Goal: Task Accomplishment & Management: Complete application form

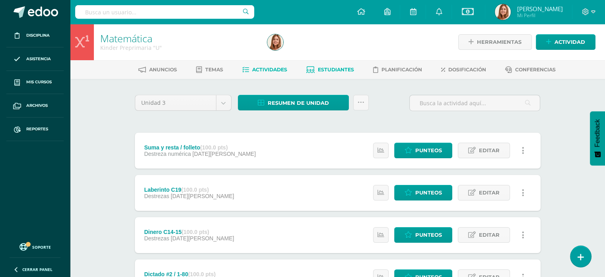
click at [341, 69] on span "Estudiantes" at bounding box center [336, 69] width 36 height 6
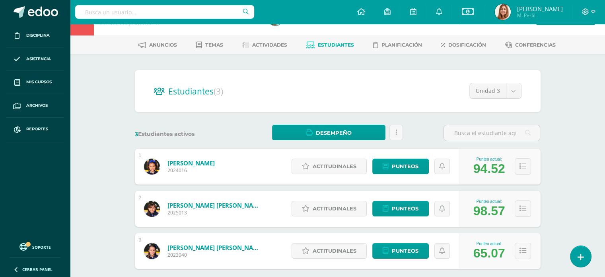
scroll to position [25, 0]
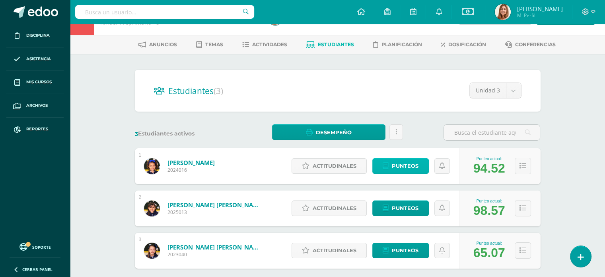
click at [411, 162] on span "Punteos" at bounding box center [405, 165] width 27 height 15
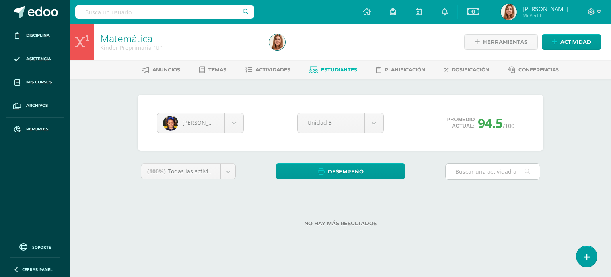
click at [482, 164] on input "text" at bounding box center [493, 172] width 94 height 16
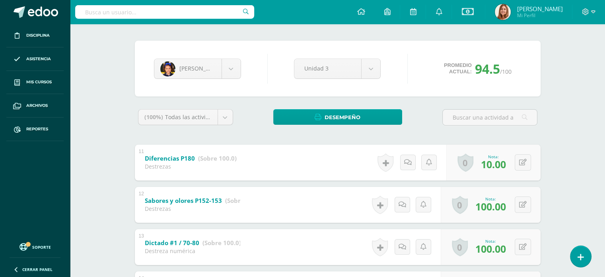
scroll to position [57, 0]
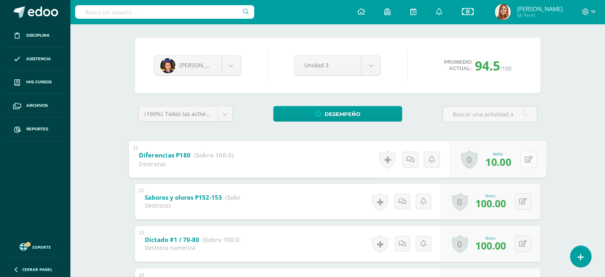
click at [525, 158] on icon at bounding box center [529, 159] width 8 height 7
type input "100"
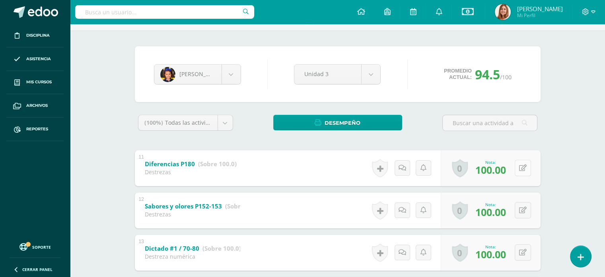
scroll to position [0, 0]
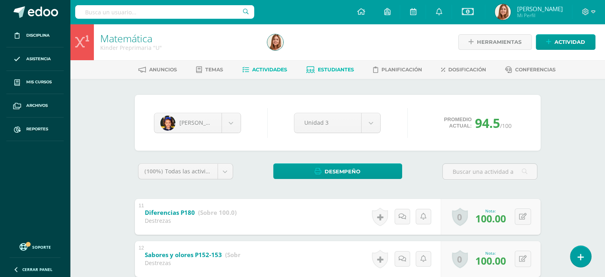
click at [275, 66] on link "Actividades" at bounding box center [264, 69] width 45 height 13
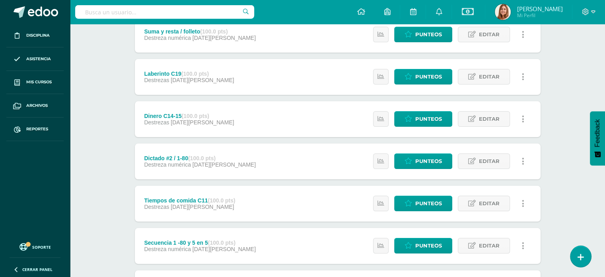
scroll to position [89, 0]
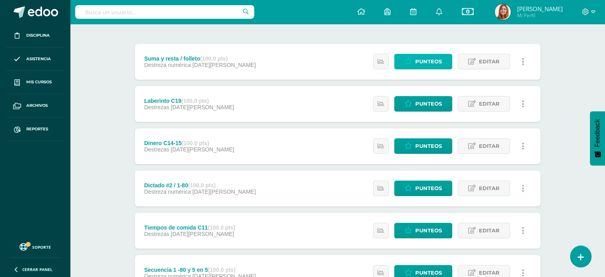
click at [429, 59] on span "Punteos" at bounding box center [429, 61] width 27 height 15
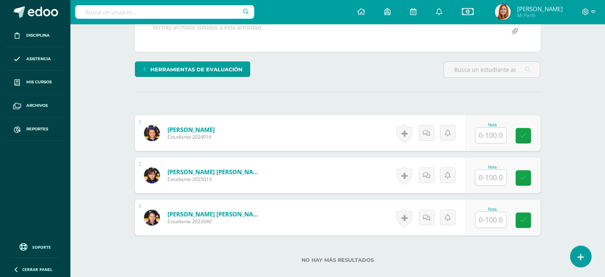
scroll to position [166, 0]
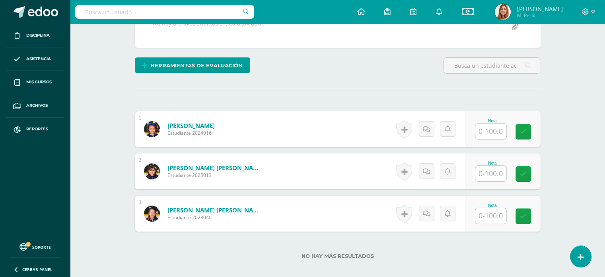
click at [491, 132] on input "text" at bounding box center [491, 131] width 31 height 16
type input "90"
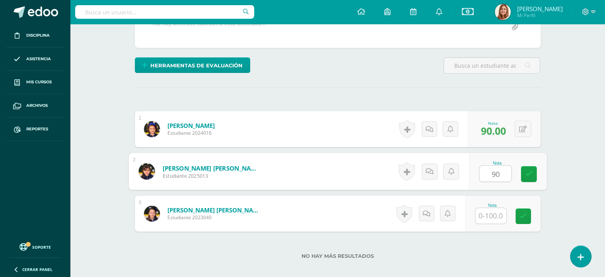
type input "90"
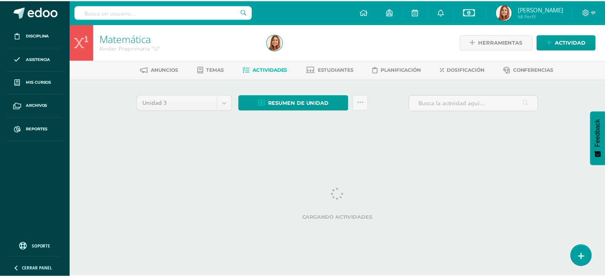
scroll to position [0, 3]
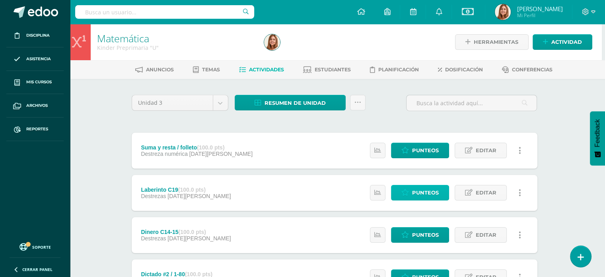
click at [427, 194] on span "Punteos" at bounding box center [425, 192] width 27 height 15
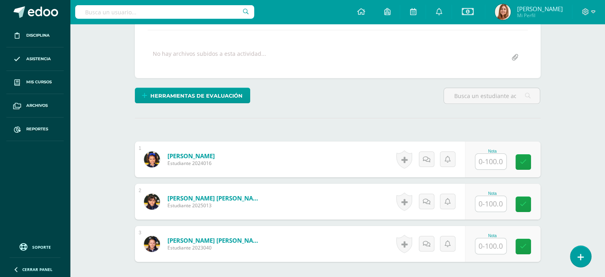
scroll to position [135, 0]
click at [480, 160] on input "text" at bounding box center [491, 162] width 31 height 16
type input "100"
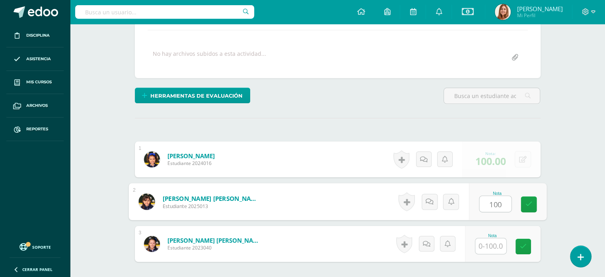
type input "100"
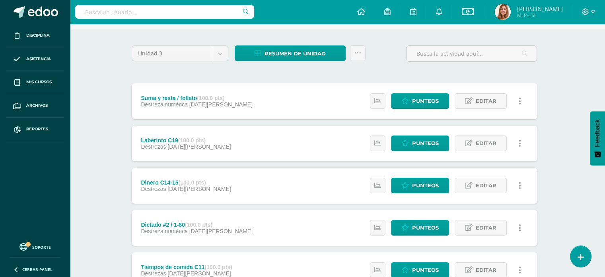
scroll to position [51, 3]
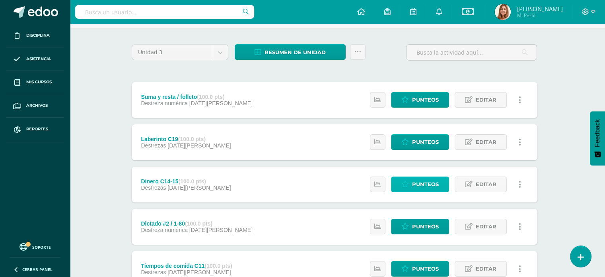
click at [432, 184] on span "Punteos" at bounding box center [425, 184] width 27 height 15
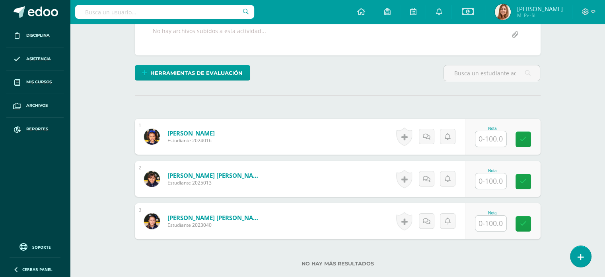
scroll to position [179, 0]
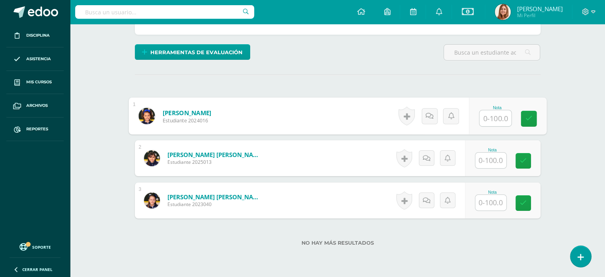
click at [489, 117] on input "text" at bounding box center [496, 118] width 32 height 16
type input "90"
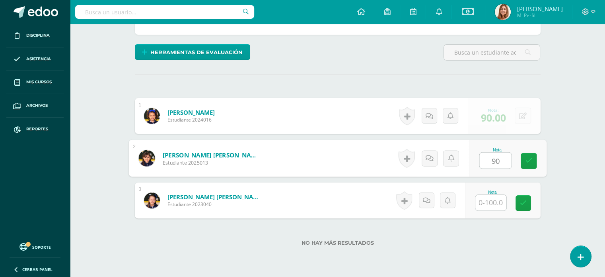
type input "90"
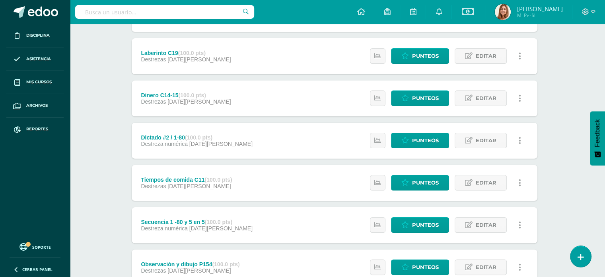
scroll to position [137, 3]
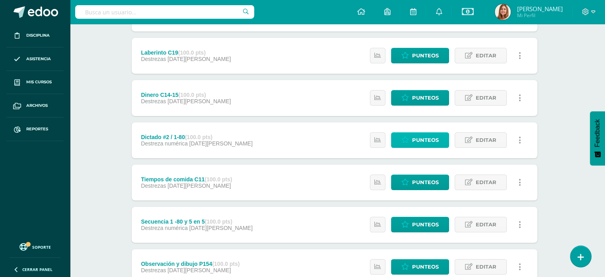
click at [420, 141] on span "Punteos" at bounding box center [425, 140] width 27 height 15
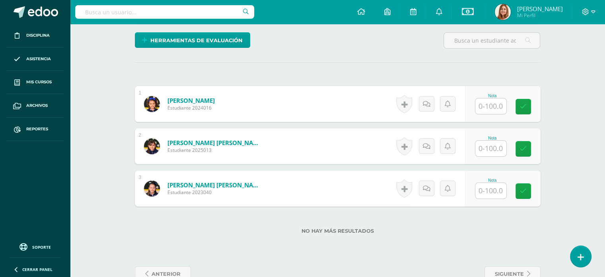
scroll to position [192, 0]
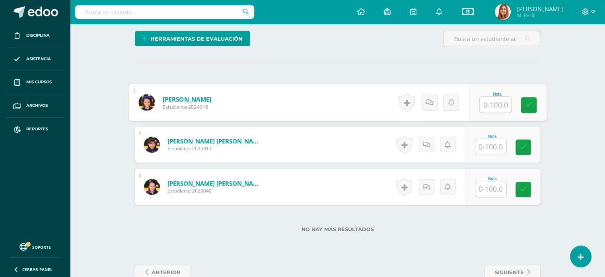
click at [486, 106] on input "text" at bounding box center [496, 105] width 32 height 16
type input "100"
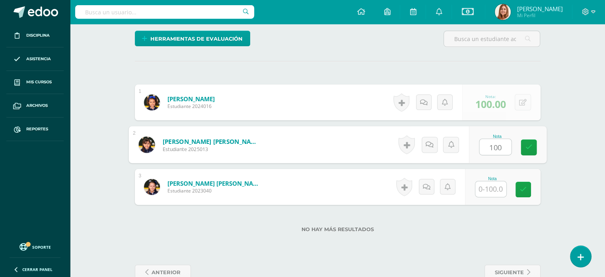
type input "100"
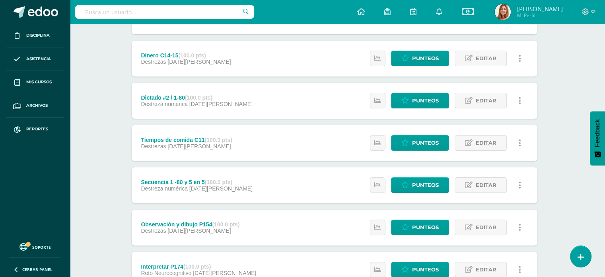
scroll to position [177, 3]
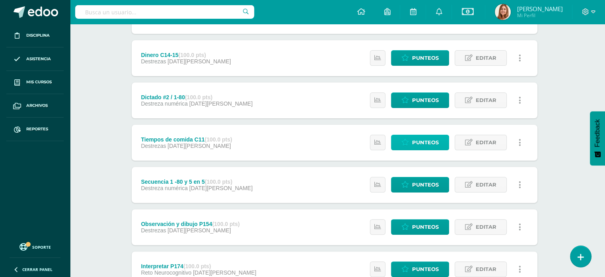
click at [424, 141] on span "Punteos" at bounding box center [425, 142] width 27 height 15
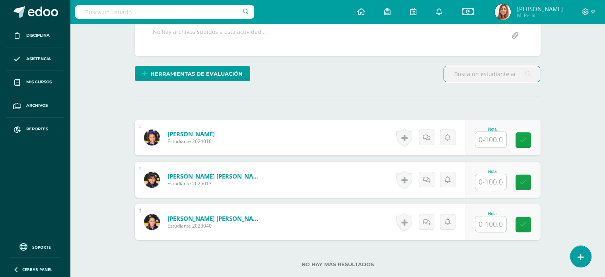
scroll to position [158, 0]
click at [495, 141] on input "text" at bounding box center [491, 139] width 31 height 16
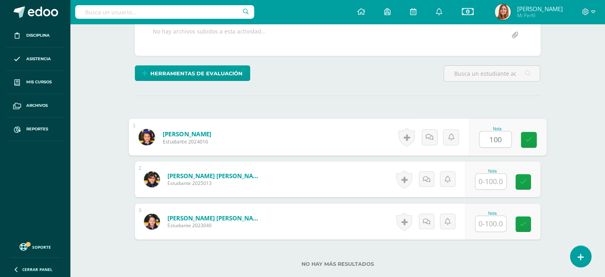
type input "100"
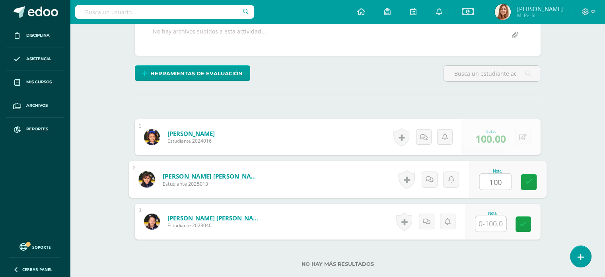
type input "100"
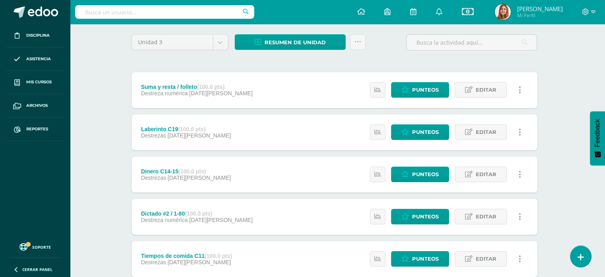
scroll to position [0, 3]
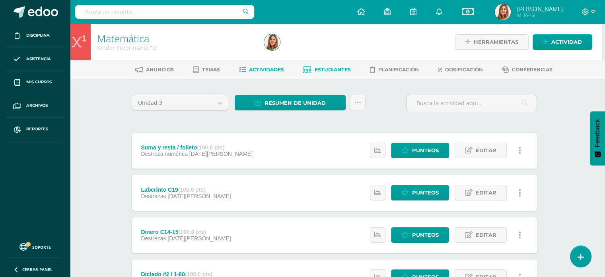
click at [325, 68] on span "Estudiantes" at bounding box center [333, 69] width 36 height 6
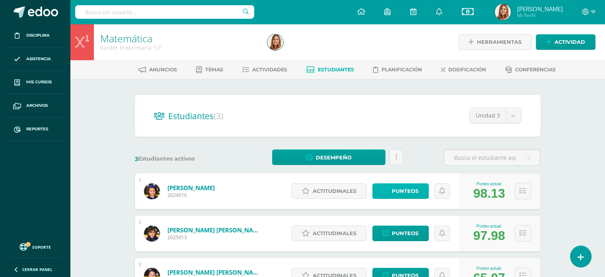
click at [409, 194] on span "Punteos" at bounding box center [405, 190] width 27 height 15
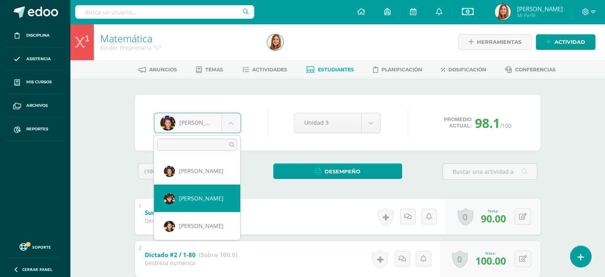
select select "601"
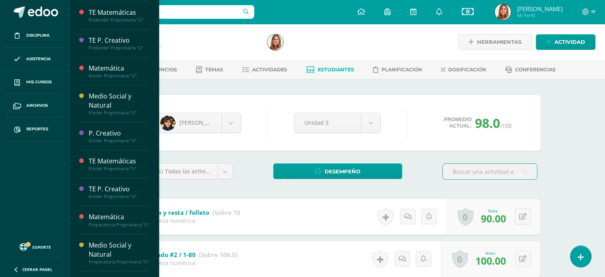
scroll to position [488, 0]
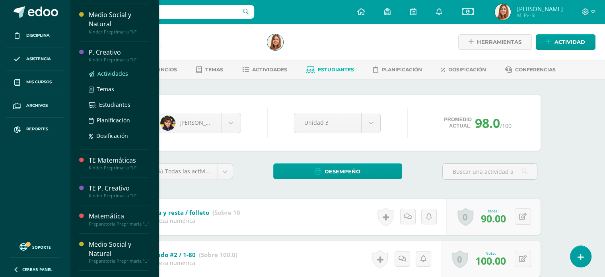
click at [114, 75] on span "Actividades" at bounding box center [113, 74] width 31 height 8
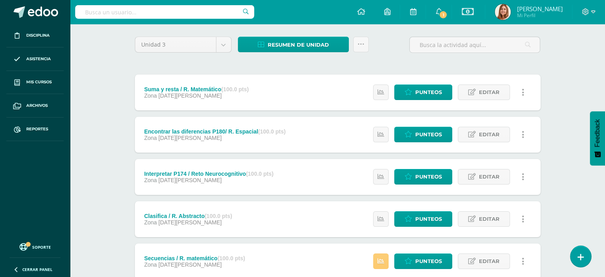
scroll to position [59, 0]
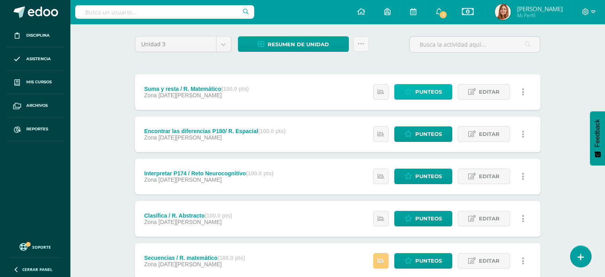
click at [434, 94] on span "Punteos" at bounding box center [429, 91] width 27 height 15
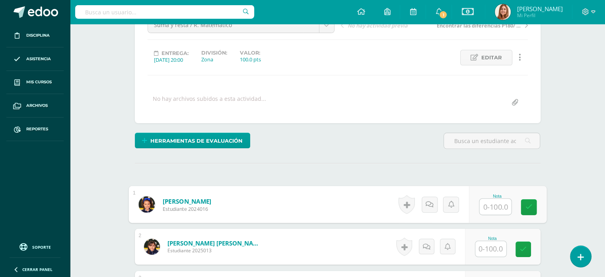
click at [488, 199] on input "text" at bounding box center [496, 207] width 32 height 16
type input "90"
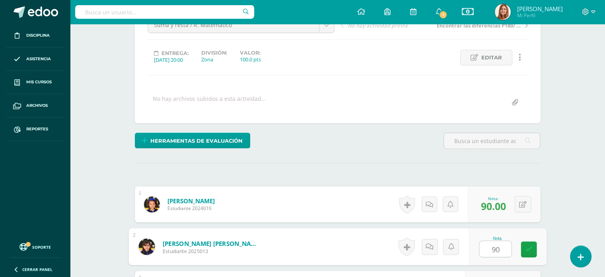
type input "90"
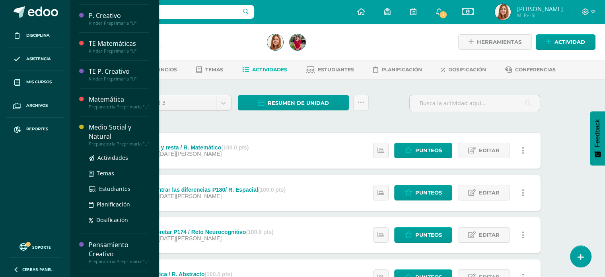
scroll to position [520, 0]
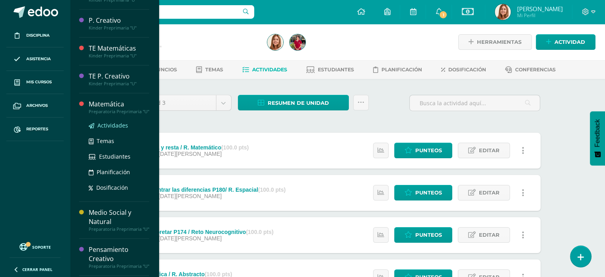
click at [111, 129] on span "Actividades" at bounding box center [113, 125] width 31 height 8
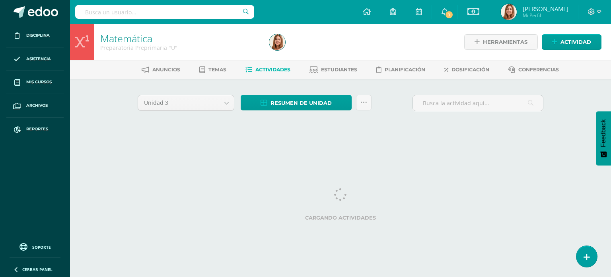
click at [111, 131] on div "Matemática Preparatoria Preprimaria "U" Herramientas Detalle de asistencias Act…" at bounding box center [340, 86] width 541 height 125
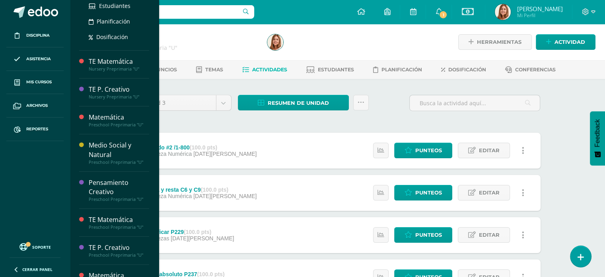
scroll to position [135, 0]
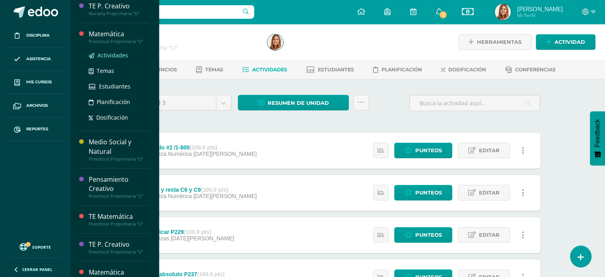
click at [115, 55] on span "Actividades" at bounding box center [113, 55] width 31 height 8
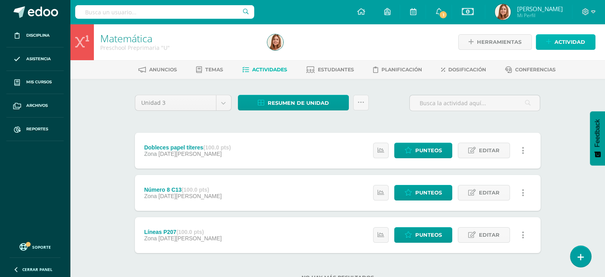
click at [566, 40] on span "Actividad" at bounding box center [570, 42] width 31 height 15
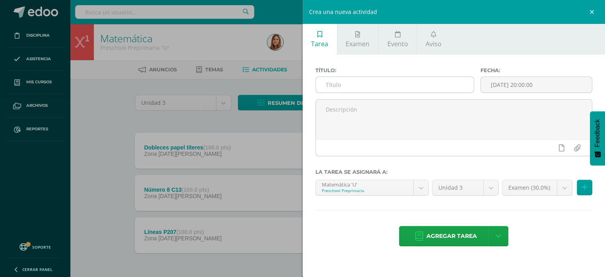
click at [332, 87] on input "text" at bounding box center [395, 85] width 158 height 16
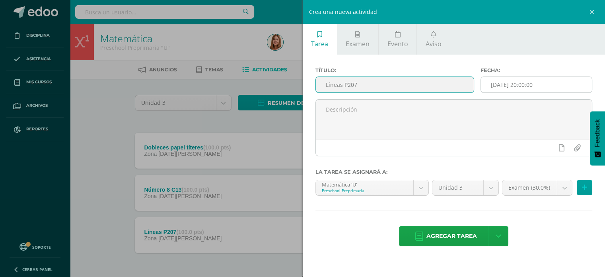
type input "Líneas P207"
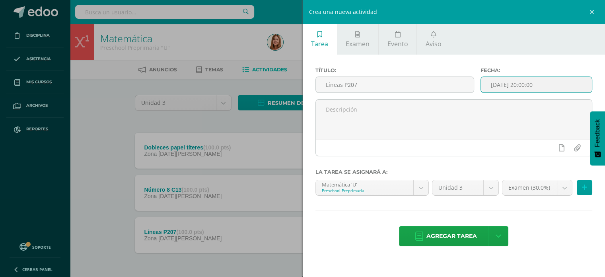
click at [547, 86] on input "[DATE] 20:00:00" at bounding box center [536, 85] width 111 height 16
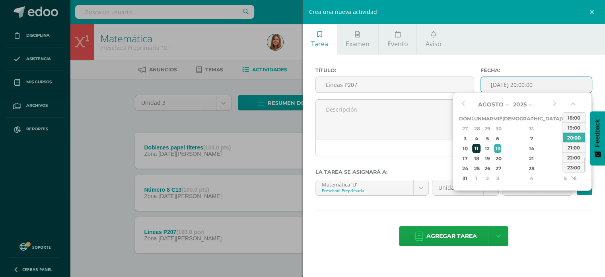
click at [481, 147] on div "11" at bounding box center [476, 148] width 8 height 9
type input "[DATE] 20:00"
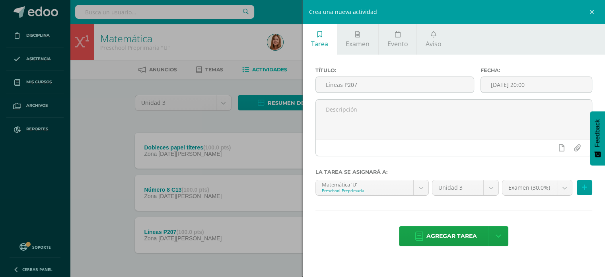
click at [534, 226] on div "Agregar tarea Agregar tarea y ocultar" at bounding box center [454, 237] width 277 height 22
click at [565, 190] on body "Disciplina Asistencia Mis cursos Archivos Reportes Soporte Ayuda Reportar un pr…" at bounding box center [302, 153] width 605 height 306
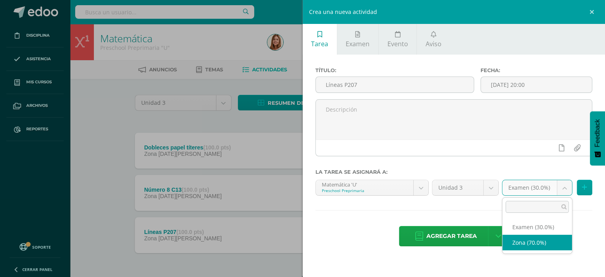
select select "206038"
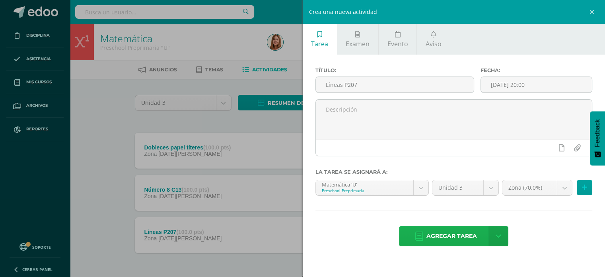
click at [462, 227] on span "Agregar tarea" at bounding box center [452, 236] width 51 height 20
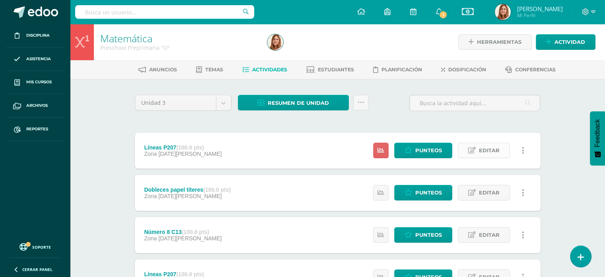
click at [490, 148] on span "Editar" at bounding box center [489, 150] width 21 height 15
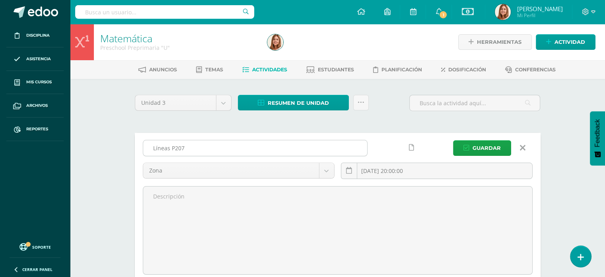
click at [195, 146] on input "Líneas P207" at bounding box center [255, 148] width 224 height 16
type input "L"
type input "grande mediano pequeño P151"
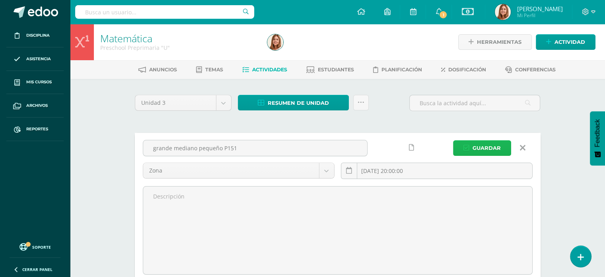
click at [482, 148] on span "Guardar" at bounding box center [487, 148] width 28 height 15
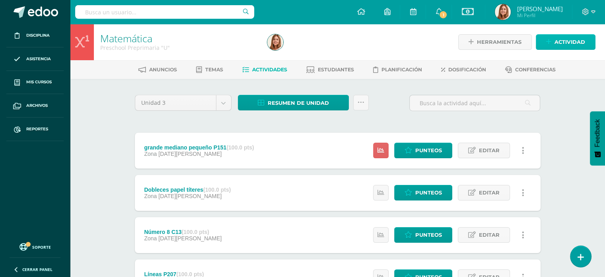
click at [574, 41] on span "Actividad" at bounding box center [570, 42] width 31 height 15
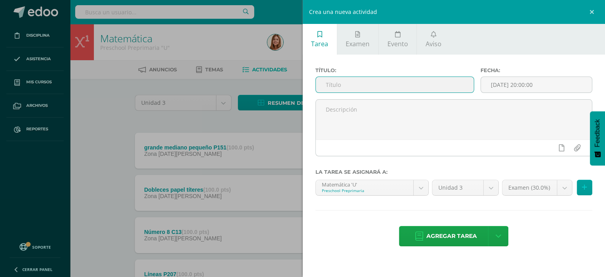
click at [343, 81] on input "text" at bounding box center [395, 85] width 158 height 16
type input "Número C14"
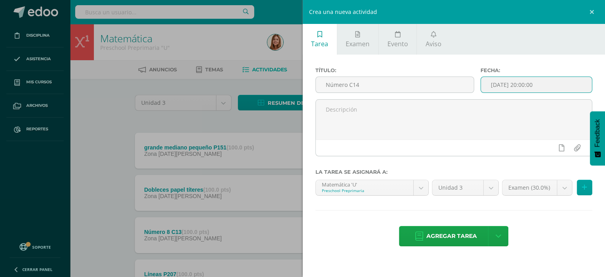
click at [549, 84] on input "[DATE] 20:00:00" at bounding box center [536, 85] width 111 height 16
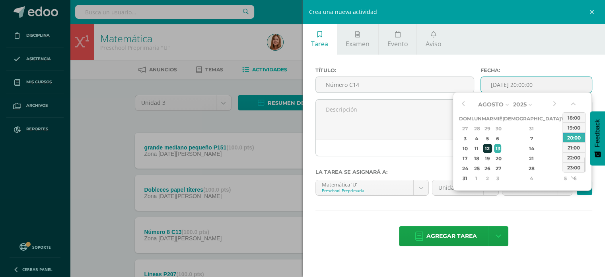
click at [492, 148] on div "12" at bounding box center [487, 148] width 9 height 9
type input "[DATE] 20:00"
click at [534, 232] on div "Agregar tarea Agregar tarea y ocultar" at bounding box center [454, 237] width 277 height 22
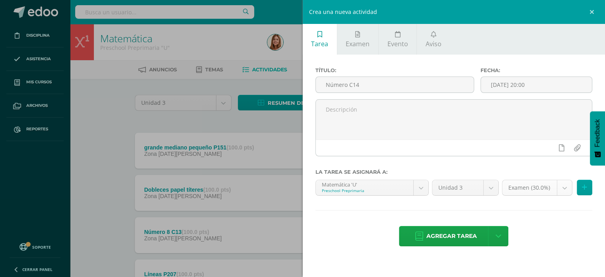
click at [568, 189] on body "La tarea grande mediano pequeño P151 fue editada exitosamente. Disciplina Asist…" at bounding box center [302, 174] width 605 height 348
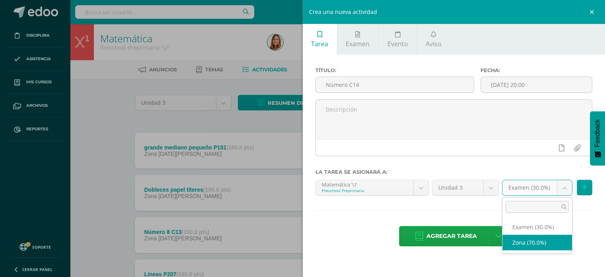
select select "206038"
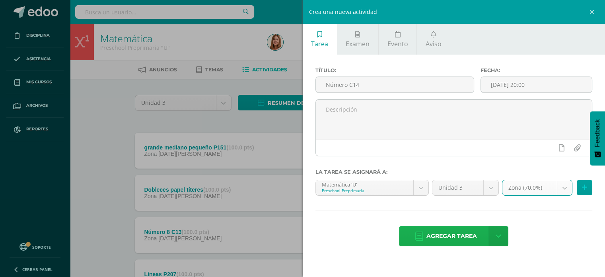
click at [469, 234] on span "Agregar tarea" at bounding box center [452, 236] width 51 height 20
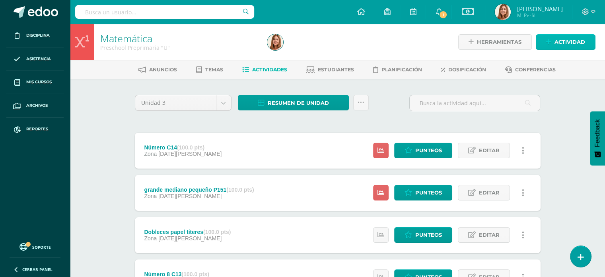
click at [556, 36] on span "Actividad" at bounding box center [570, 42] width 31 height 15
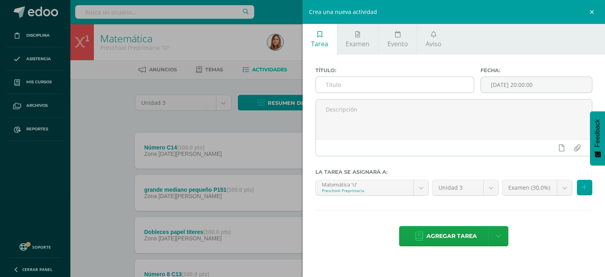
click at [340, 87] on input "text" at bounding box center [395, 85] width 158 height 16
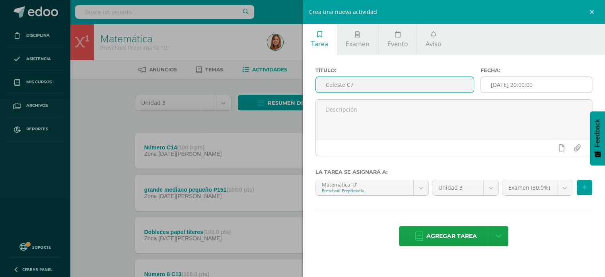
type input "Celeste C7"
click at [572, 85] on input "[DATE] 20:00:00" at bounding box center [536, 85] width 111 height 16
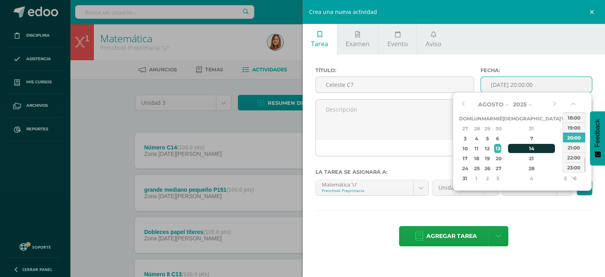
click at [523, 148] on div "14" at bounding box center [531, 148] width 47 height 9
type input "2025-08-14 20:00"
click at [531, 211] on div "Título: Celeste C7 Fecha: 2025-08-14 20:00 La tarea se asignará a: Matemática '…" at bounding box center [454, 158] width 303 height 206
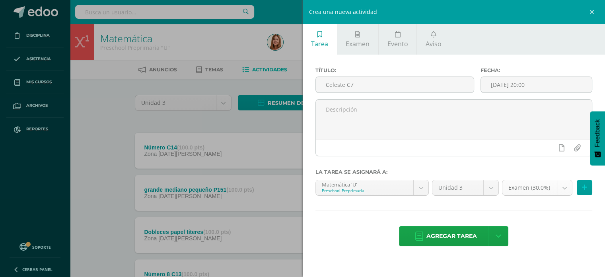
click at [567, 187] on body "Tarea asignada exitosamente Disciplina Asistencia Mis cursos Archivos Reportes …" at bounding box center [302, 195] width 605 height 390
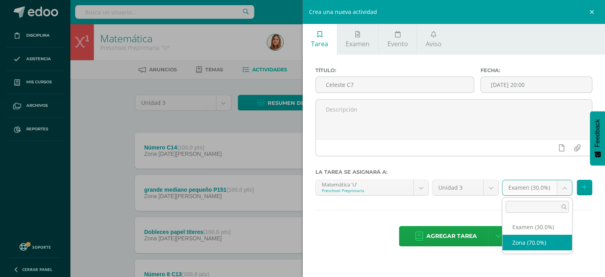
select select "206038"
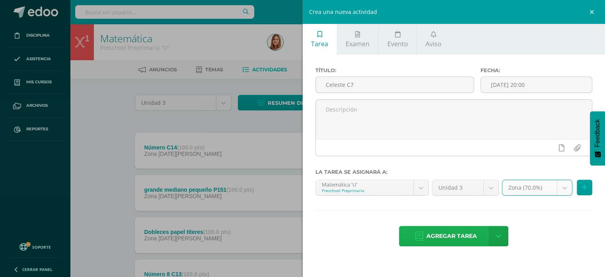
click at [466, 234] on span "Agregar tarea" at bounding box center [452, 236] width 51 height 20
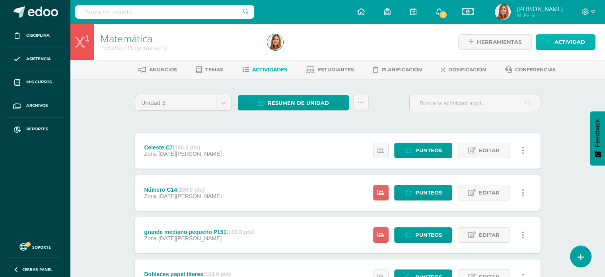
click at [561, 44] on span "Actividad" at bounding box center [570, 42] width 31 height 15
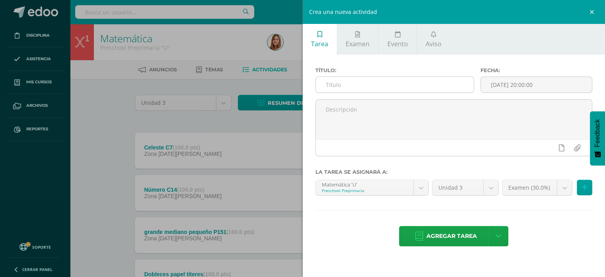
click at [344, 86] on input "text" at bounding box center [395, 85] width 158 height 16
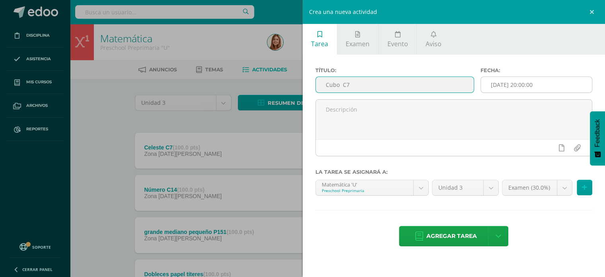
type input "Cubo C7"
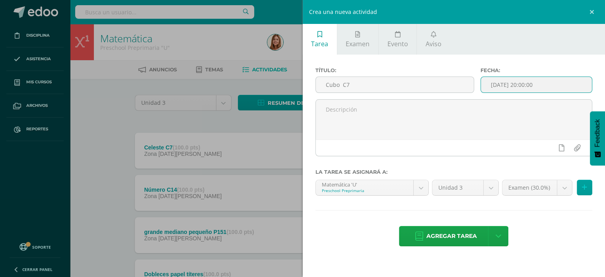
click at [550, 83] on input "[DATE] 20:00:00" at bounding box center [536, 85] width 111 height 16
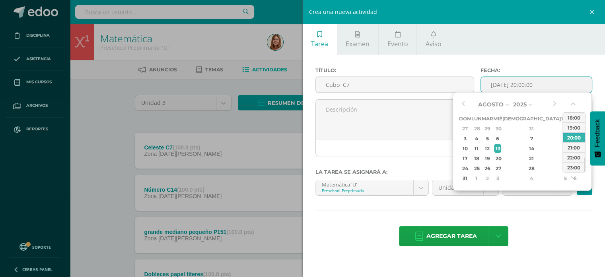
type input "2025-08-13 20:00"
click at [538, 241] on div "Agregar tarea Agregar tarea y ocultar" at bounding box center [454, 237] width 277 height 22
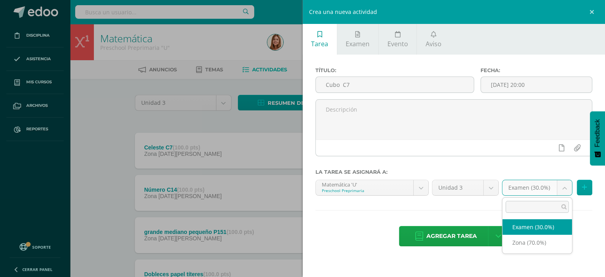
click at [565, 187] on body "Tarea asignada exitosamente Disciplina Asistencia Mis cursos Archivos Reportes …" at bounding box center [302, 216] width 605 height 432
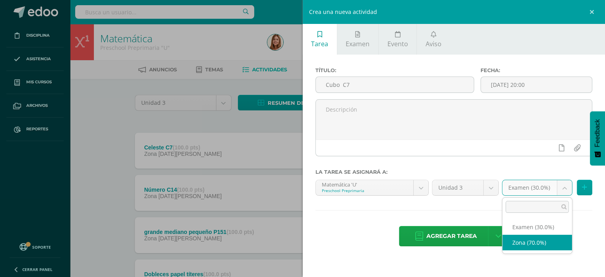
select select "206038"
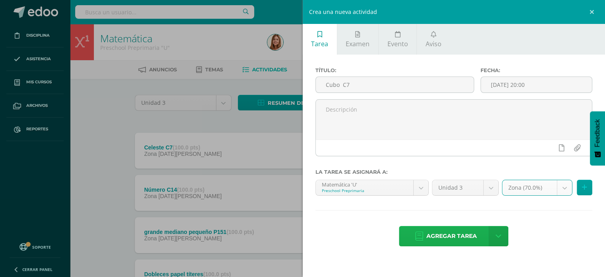
click at [471, 234] on span "Agregar tarea" at bounding box center [452, 236] width 51 height 20
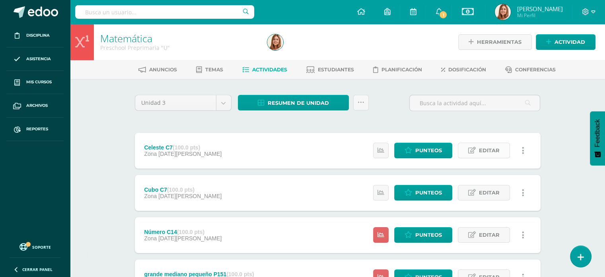
click at [495, 150] on span "Editar" at bounding box center [489, 150] width 21 height 15
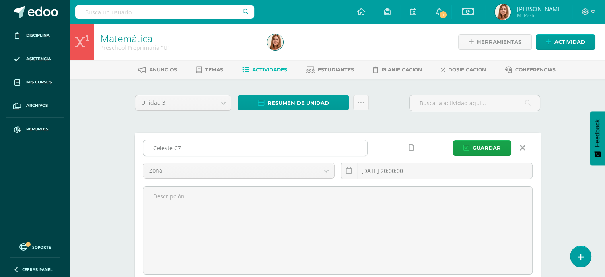
click at [195, 148] on input "Celeste C7" at bounding box center [255, 148] width 224 height 16
type input "Celeste C4"
click at [493, 146] on span "Guardar" at bounding box center [487, 148] width 28 height 15
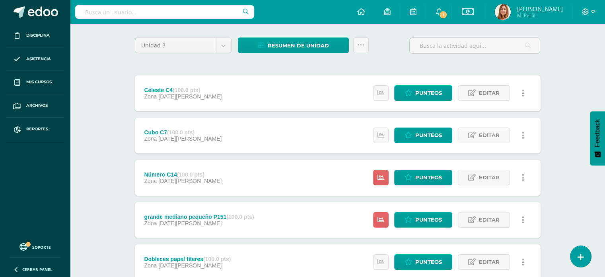
scroll to position [49, 0]
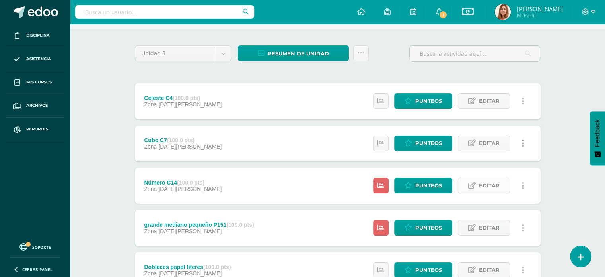
click at [495, 182] on span "Editar" at bounding box center [489, 185] width 21 height 15
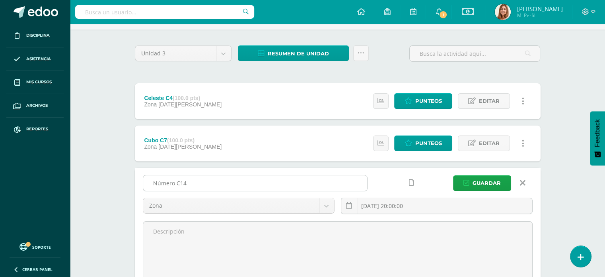
click at [174, 183] on input "Número C14" at bounding box center [255, 183] width 224 height 16
type input "Número 8 C14"
click at [505, 180] on button "Guardar" at bounding box center [482, 183] width 58 height 16
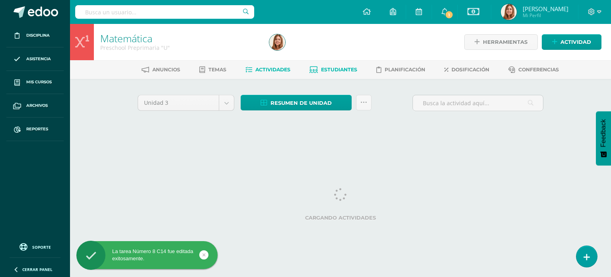
click at [340, 70] on span "Estudiantes" at bounding box center [339, 69] width 36 height 6
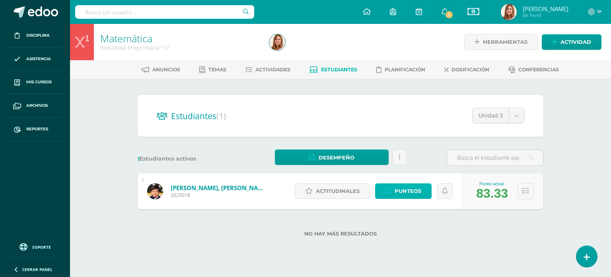
click at [414, 187] on span "Punteos" at bounding box center [408, 190] width 27 height 15
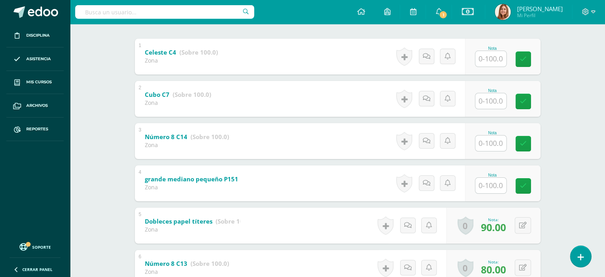
scroll to position [162, 0]
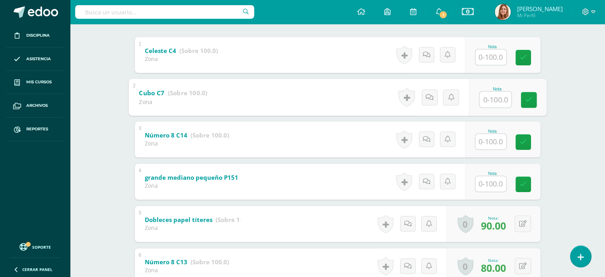
click at [496, 100] on input "text" at bounding box center [496, 99] width 32 height 16
type input "90"
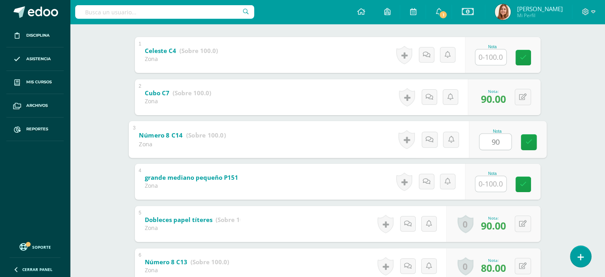
type input "9"
type input "80"
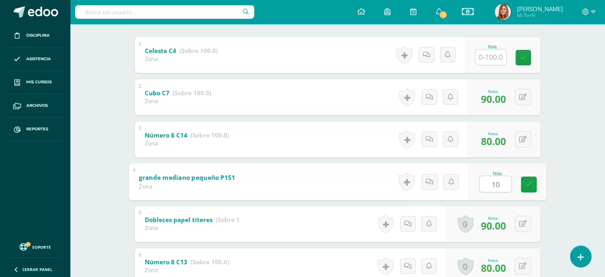
type input "100"
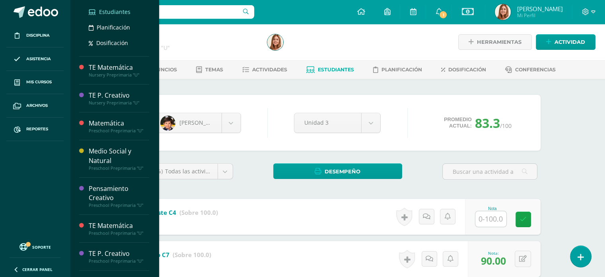
scroll to position [159, 0]
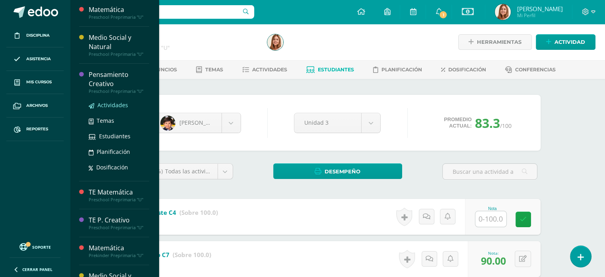
click at [108, 104] on span "Actividades" at bounding box center [113, 105] width 31 height 8
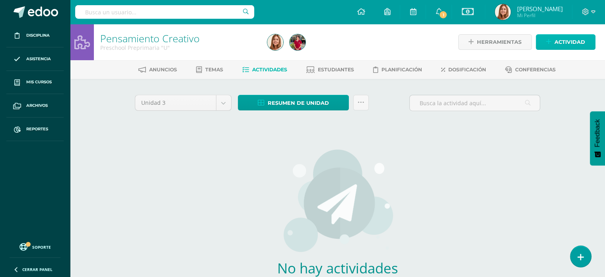
click at [568, 45] on span "Actividad" at bounding box center [570, 42] width 31 height 15
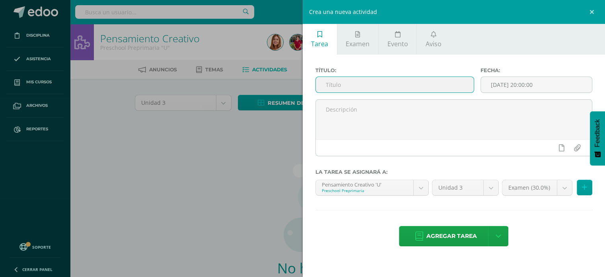
click at [334, 86] on input "text" at bounding box center [395, 85] width 158 height 16
type input "Clasificar P151/ R. Abstracto"
click at [558, 82] on input "[DATE] 20:00:00" at bounding box center [536, 85] width 111 height 16
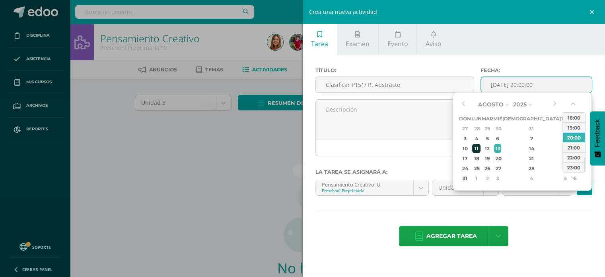
click at [481, 147] on div "11" at bounding box center [476, 148] width 8 height 9
type input "[DATE] 20:00"
click at [535, 218] on div "Título: Clasificar P151/ R. Abstracto Fecha: [DATE] 20:00 La tarea se asignará …" at bounding box center [454, 158] width 303 height 206
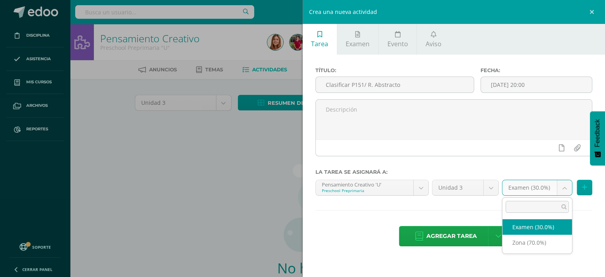
click at [567, 190] on body "Disciplina Asistencia Mis cursos Archivos Reportes Soporte Ayuda Reportar un pr…" at bounding box center [302, 171] width 605 height 342
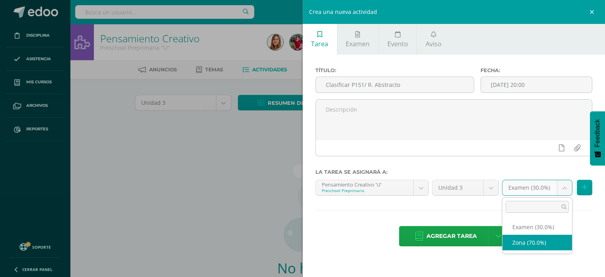
select select "206087"
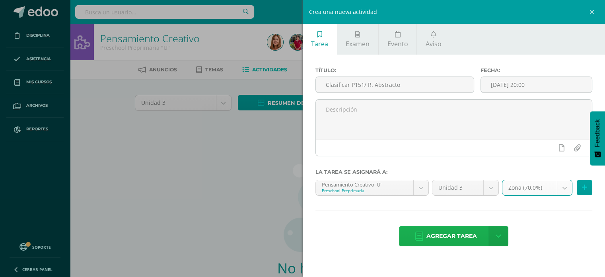
click at [470, 235] on span "Agregar tarea" at bounding box center [452, 236] width 51 height 20
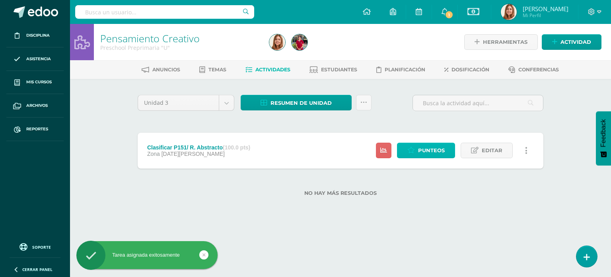
click at [433, 152] on span "Punteos" at bounding box center [431, 150] width 27 height 15
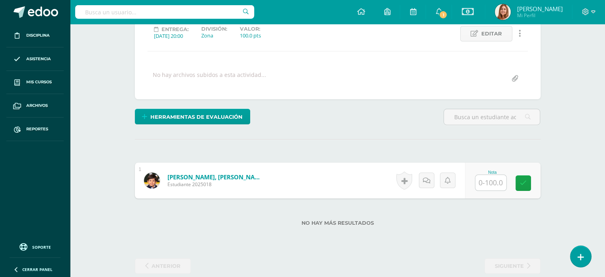
scroll to position [116, 0]
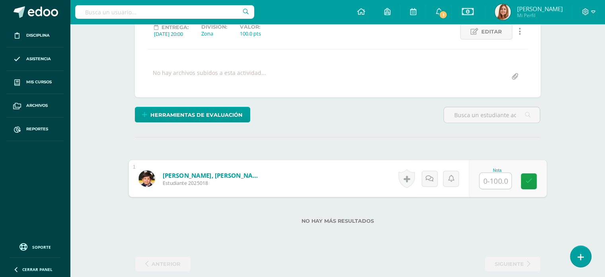
click at [486, 179] on input "text" at bounding box center [496, 181] width 32 height 16
type input "100"
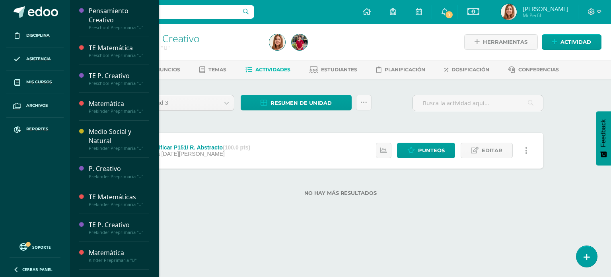
scroll to position [304, 0]
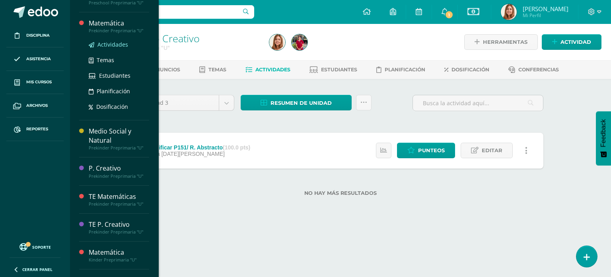
click at [109, 43] on span "Actividades" at bounding box center [113, 45] width 31 height 8
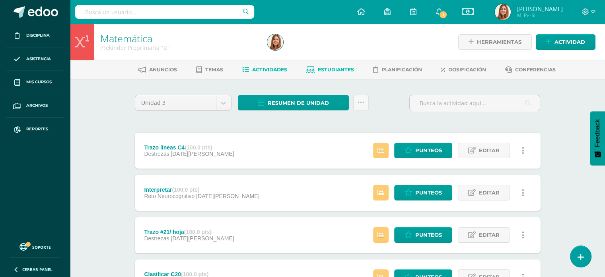
click at [338, 68] on span "Estudiantes" at bounding box center [336, 69] width 36 height 6
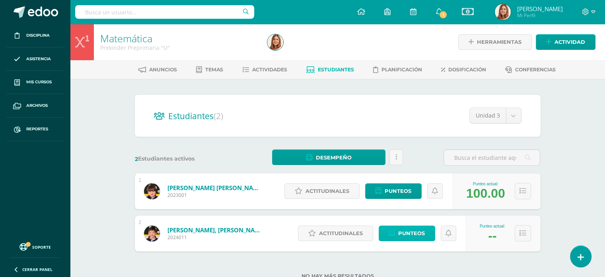
click at [409, 236] on span "Punteos" at bounding box center [411, 233] width 27 height 15
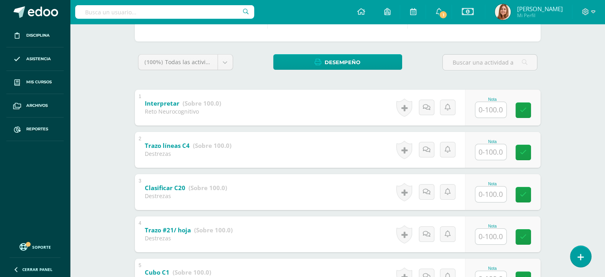
scroll to position [109, 0]
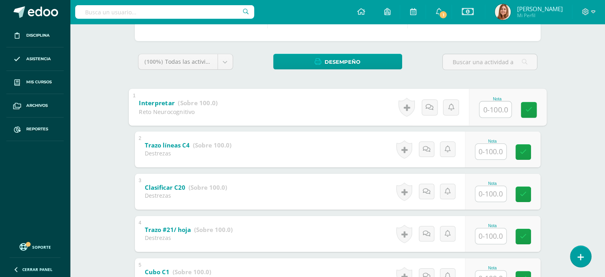
click at [498, 108] on input "text" at bounding box center [496, 109] width 32 height 16
type input "100"
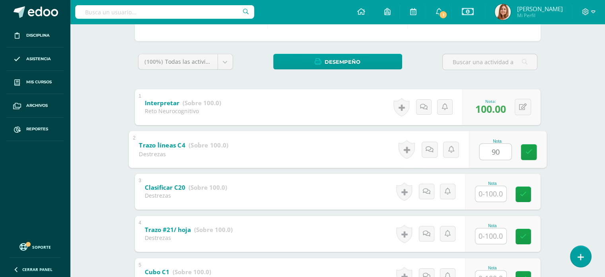
type input "90"
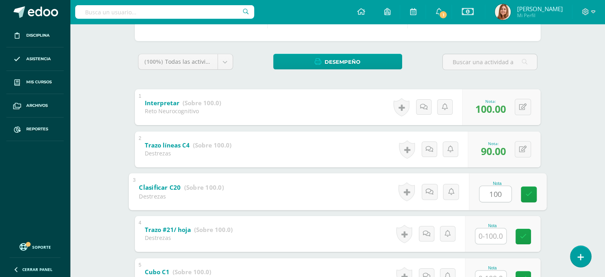
type input "100"
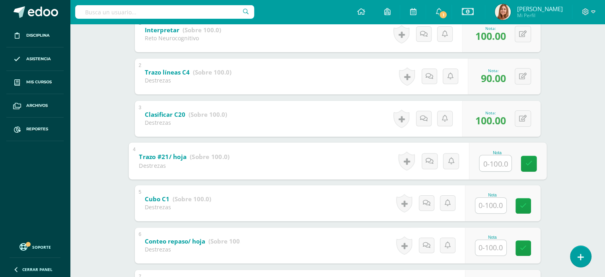
scroll to position [183, 0]
type input "90"
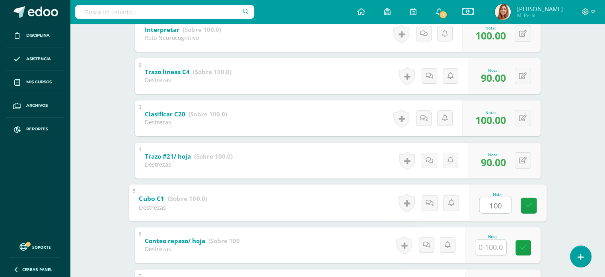
type input "100"
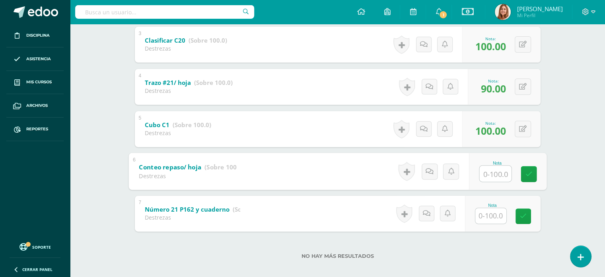
scroll to position [263, 0]
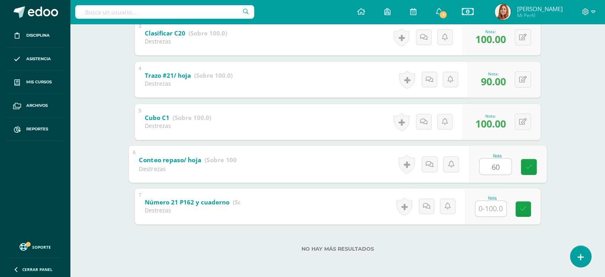
type input "60"
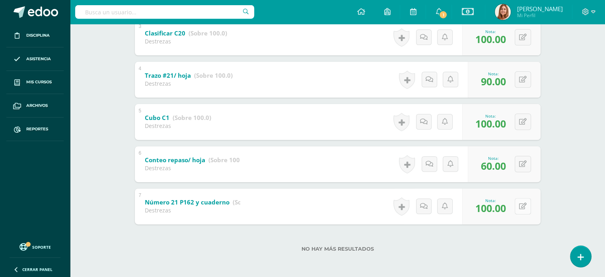
click at [523, 203] on button at bounding box center [523, 206] width 16 height 16
type input "80"
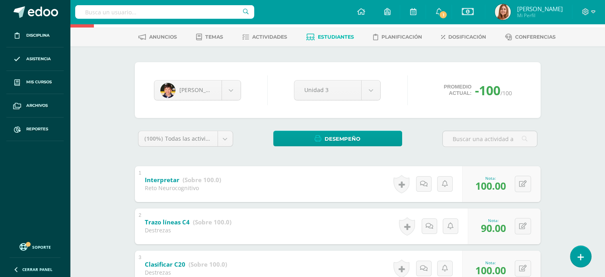
scroll to position [27, 0]
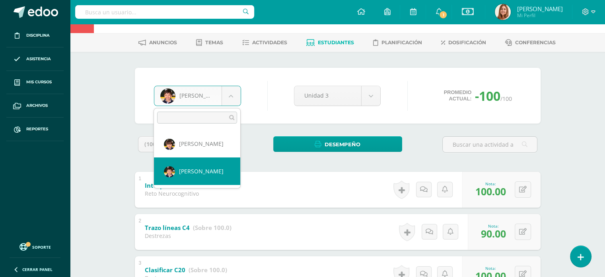
click at [234, 95] on body "Disciplina Asistencia Mis cursos Archivos Reportes Soporte Ayuda Reportar un pr…" at bounding box center [302, 243] width 605 height 541
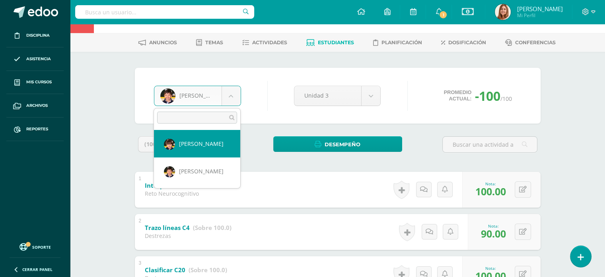
select select "528"
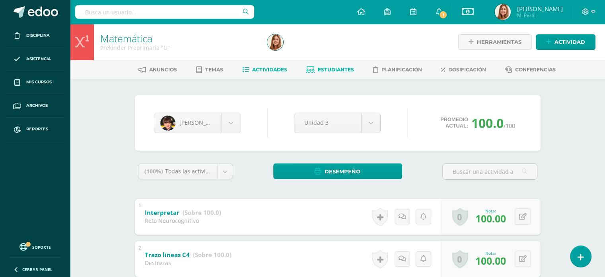
click at [265, 70] on span "Actividades" at bounding box center [269, 69] width 35 height 6
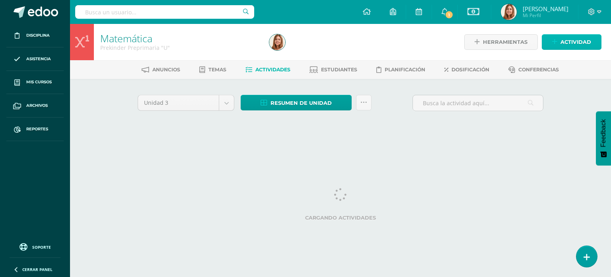
click at [571, 44] on span "Actividad" at bounding box center [576, 42] width 31 height 15
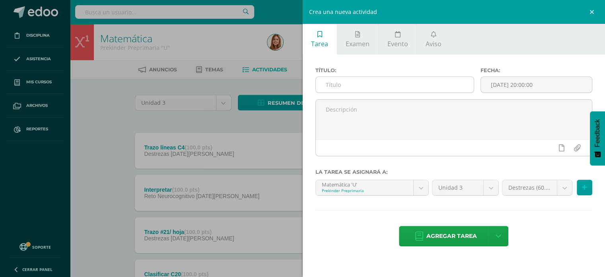
click at [339, 82] on input "text" at bounding box center [395, 85] width 158 height 16
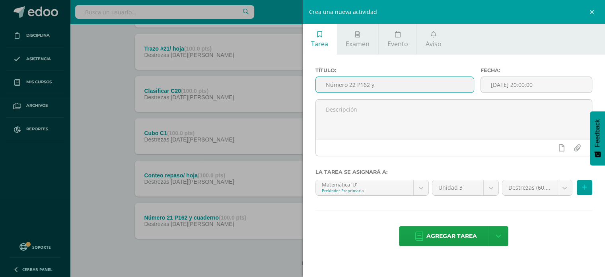
scroll to position [183, 0]
type input "Número 22 P162 y cuaderno"
click at [560, 77] on input "[DATE] 20:00:00" at bounding box center [536, 85] width 111 height 16
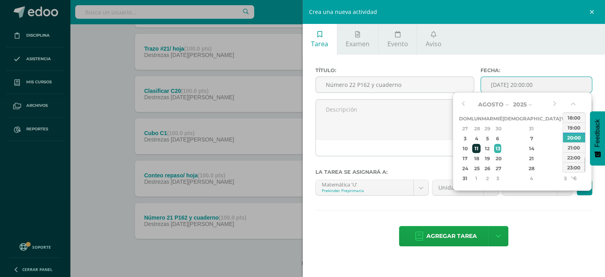
click at [481, 148] on div "11" at bounding box center [476, 148] width 8 height 9
type input "2025-08-11 20:00"
click at [532, 253] on div "Título: Número 22 P162 y cuaderno Fecha: 2025-08-11 20:00 La tarea se asignará …" at bounding box center [454, 158] width 303 height 206
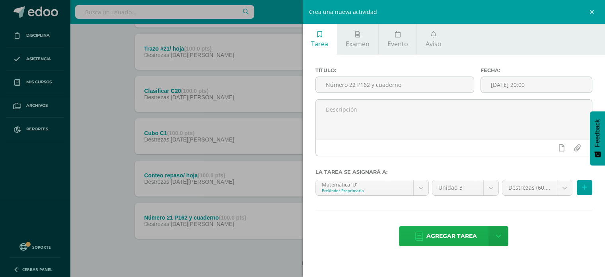
click at [457, 236] on span "Agregar tarea" at bounding box center [452, 236] width 51 height 20
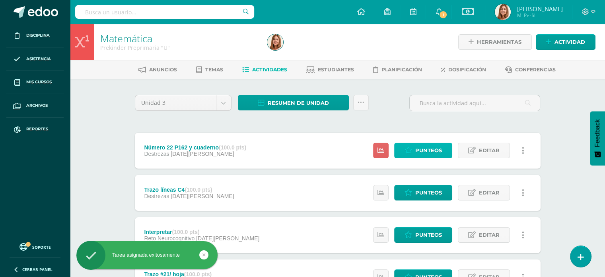
click at [435, 152] on span "Punteos" at bounding box center [429, 150] width 27 height 15
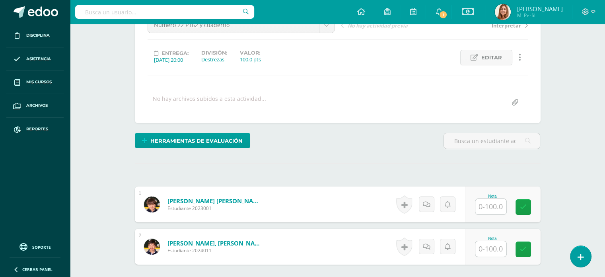
scroll to position [169, 0]
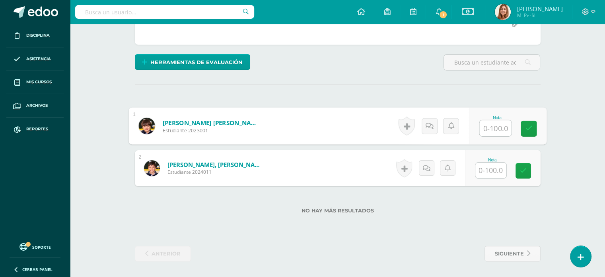
click at [495, 131] on input "text" at bounding box center [496, 128] width 32 height 16
type input "2"
type input "100"
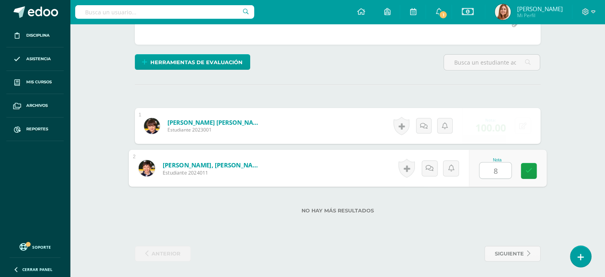
type input "80"
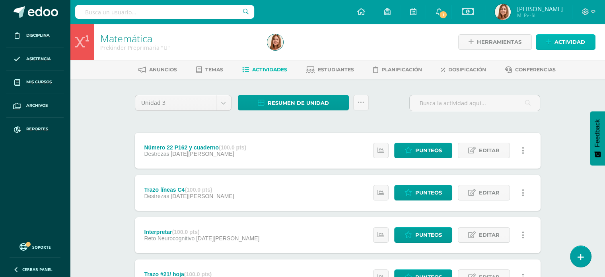
click at [564, 38] on span "Actividad" at bounding box center [570, 42] width 31 height 15
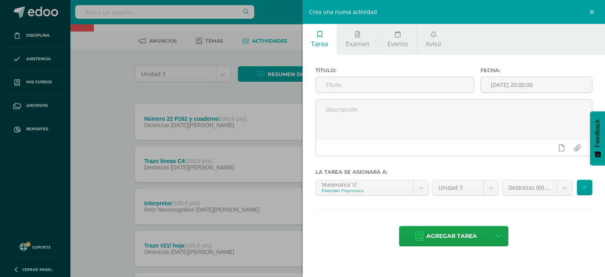
scroll to position [28, 0]
click at [114, 191] on div "Crea una nueva actividad Tarea Examen Evento Aviso Título: Fecha: [DATE] 20:00:…" at bounding box center [302, 138] width 605 height 277
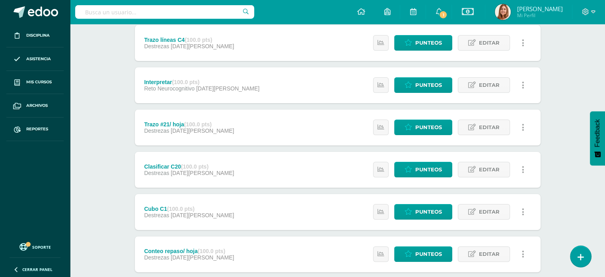
scroll to position [150, 0]
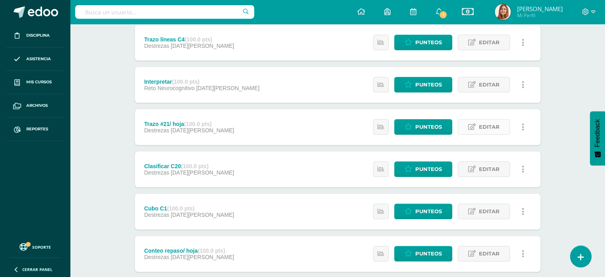
click at [479, 129] on link "Editar" at bounding box center [484, 127] width 52 height 16
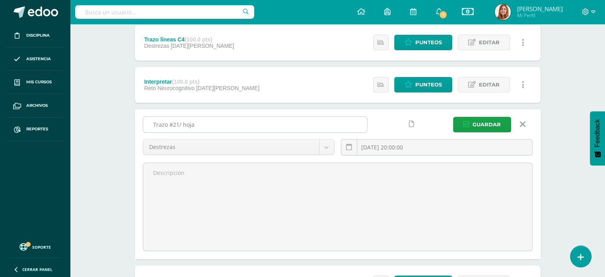
click at [179, 124] on input "Trazo #21/ hoja" at bounding box center [255, 125] width 224 height 16
click at [214, 122] on input "Trazo #21/ hoja" at bounding box center [255, 125] width 224 height 16
type input "Trazo #21/ hoja C7"
click at [485, 124] on span "Guardar" at bounding box center [487, 124] width 28 height 15
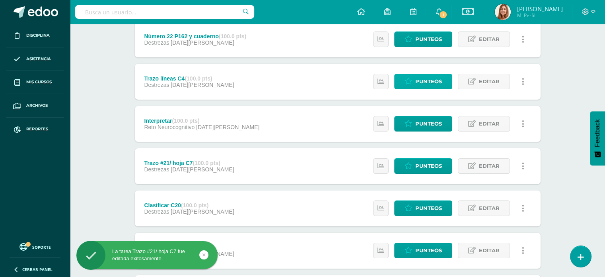
scroll to position [115, 0]
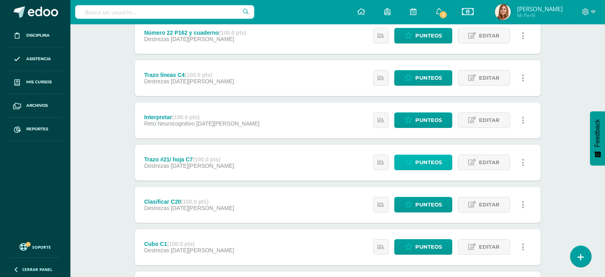
click at [433, 164] on span "Punteos" at bounding box center [429, 162] width 27 height 15
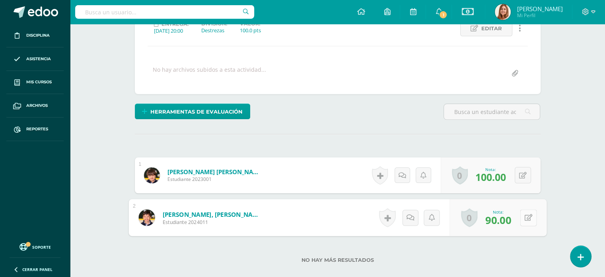
click at [527, 221] on button at bounding box center [528, 217] width 17 height 17
type input "80"
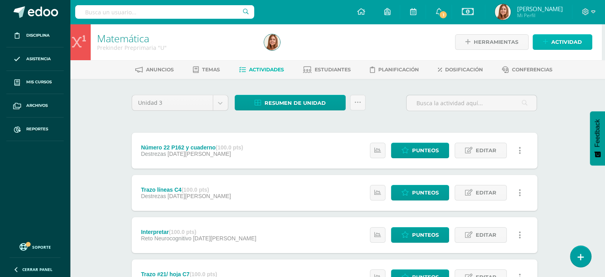
click at [570, 41] on span "Actividad" at bounding box center [567, 42] width 31 height 15
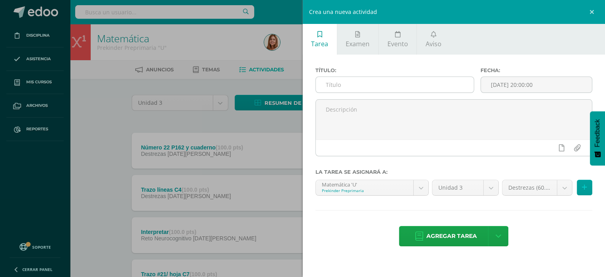
click at [347, 88] on input "text" at bounding box center [395, 85] width 158 height 16
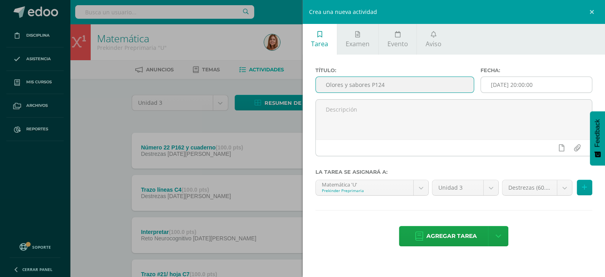
type input "Olores y sabores P124"
click at [550, 84] on input "[DATE] 20:00:00" at bounding box center [536, 85] width 111 height 16
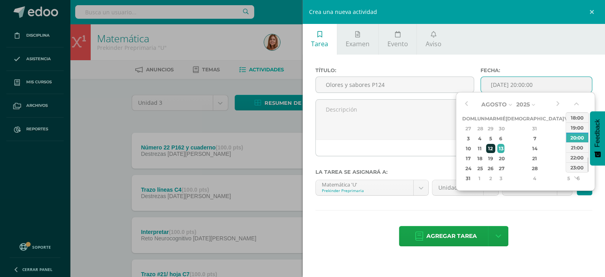
click at [496, 148] on div "12" at bounding box center [490, 148] width 9 height 9
type input "2025-08-12 20:00"
click at [548, 237] on div "Agregar tarea Agregar tarea y ocultar" at bounding box center [454, 237] width 277 height 22
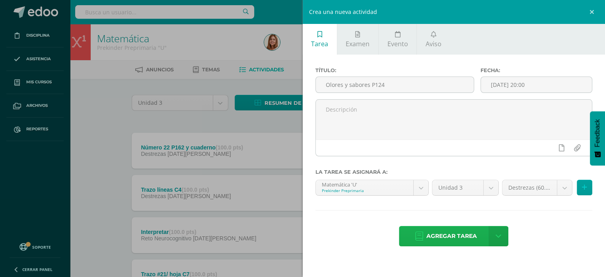
click at [479, 232] on link "Agregar tarea" at bounding box center [446, 236] width 94 height 20
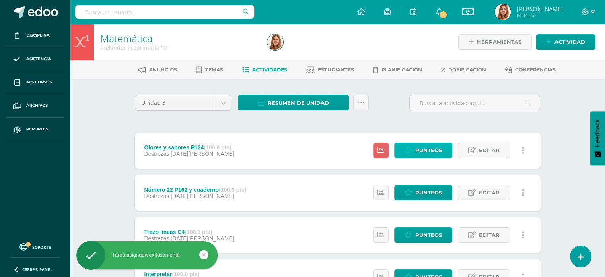
click at [439, 149] on span "Punteos" at bounding box center [429, 150] width 27 height 15
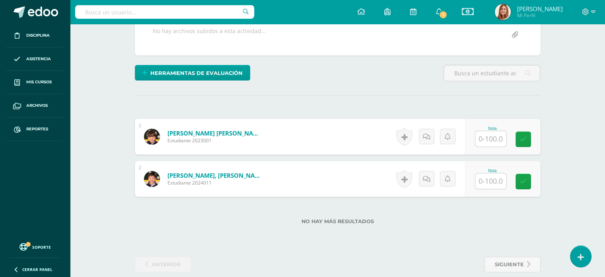
scroll to position [169, 0]
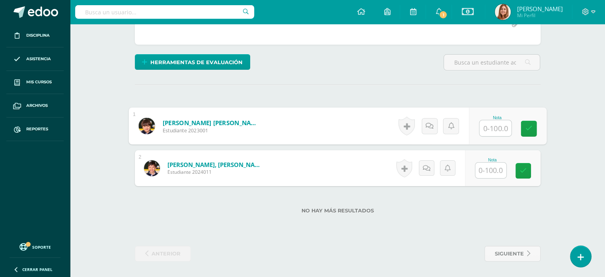
drag, startPoint x: 502, startPoint y: 132, endPoint x: 486, endPoint y: 121, distance: 18.3
click at [486, 121] on input "text" at bounding box center [496, 128] width 32 height 16
type input "100"
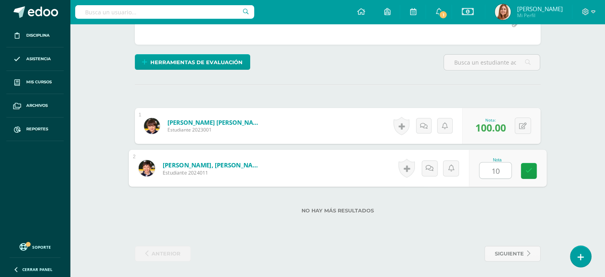
type input "100"
